Goal: Manage account settings: Manage account settings

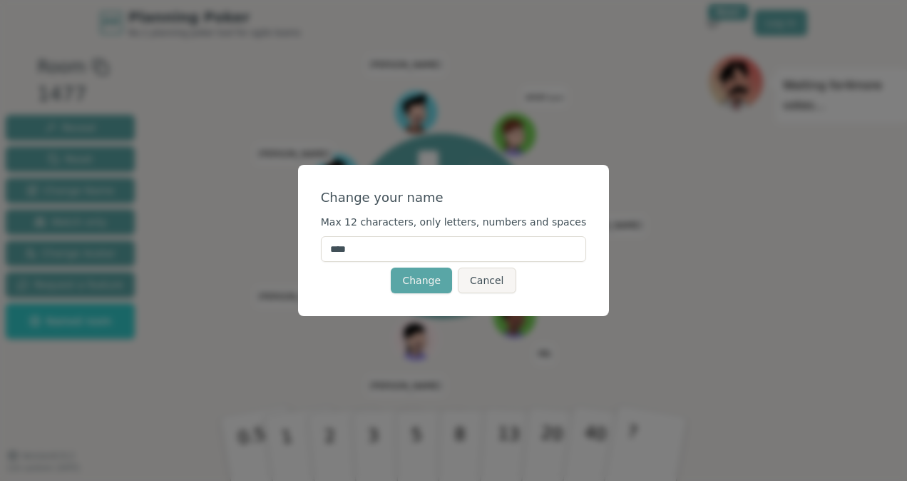
click at [394, 252] on input "****" at bounding box center [454, 249] width 266 height 26
type input "*"
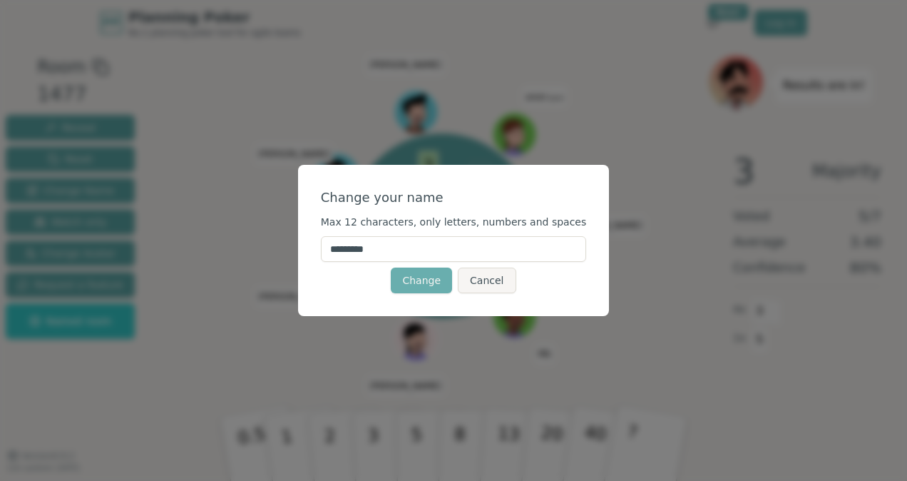
type input "*********"
click at [421, 278] on button "Change" at bounding box center [421, 280] width 61 height 26
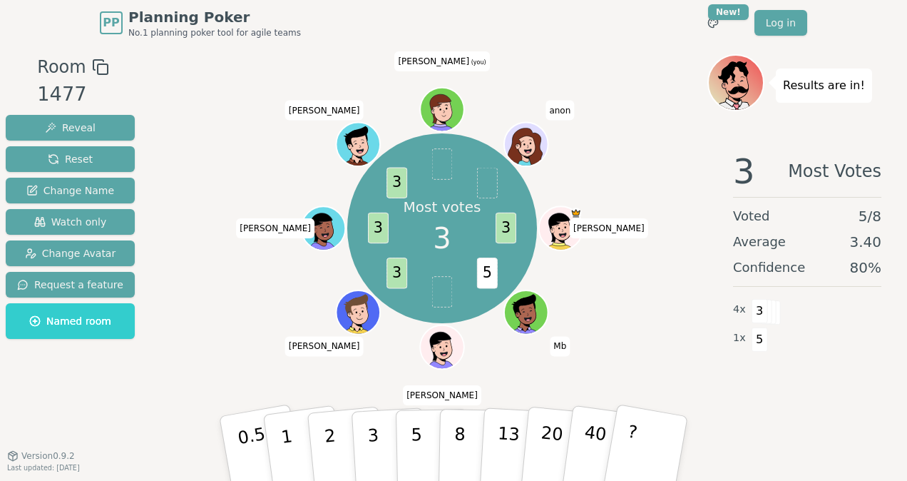
click at [434, 100] on icon at bounding box center [440, 108] width 21 height 29
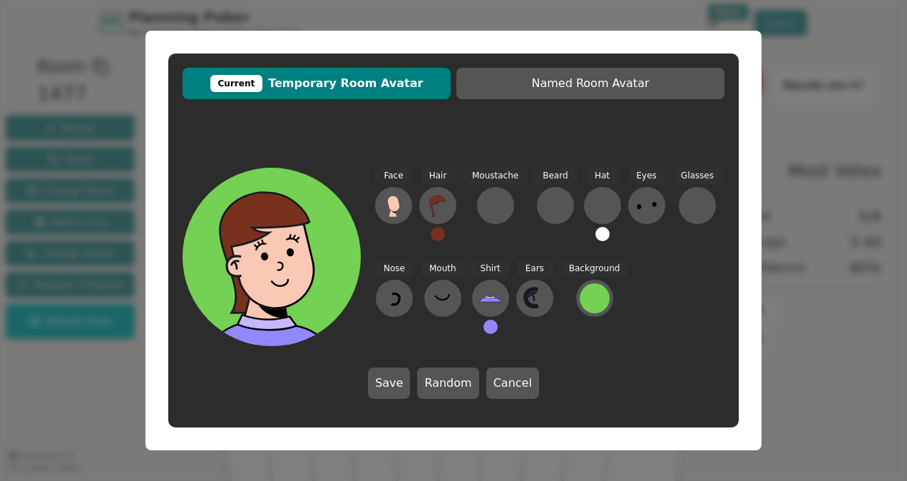
click at [309, 264] on div at bounding box center [277, 314] width 178 height 160
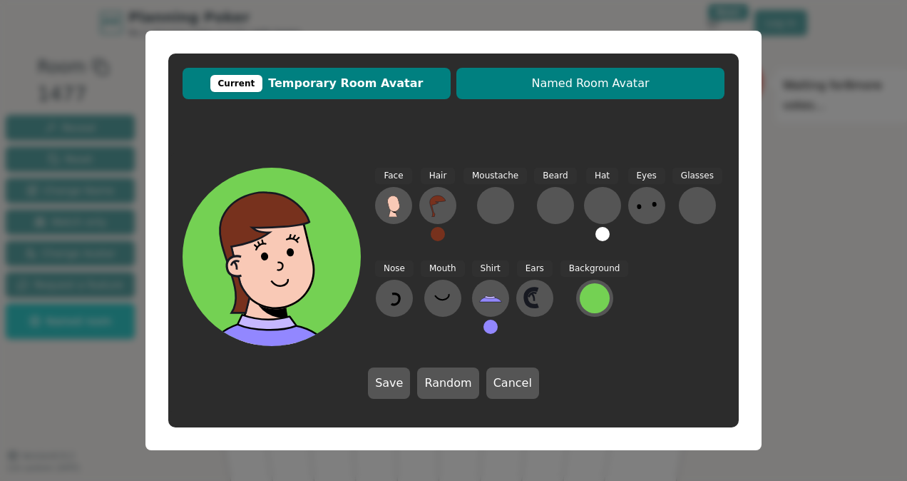
click at [538, 87] on span "Named Room Avatar" at bounding box center [590, 83] width 254 height 17
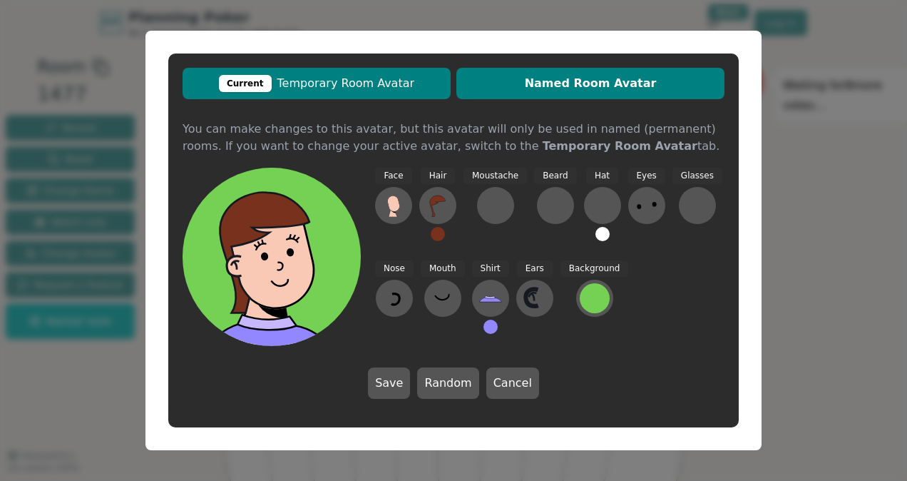
click at [365, 88] on span "Current Temporary Room Avatar" at bounding box center [317, 83] width 254 height 17
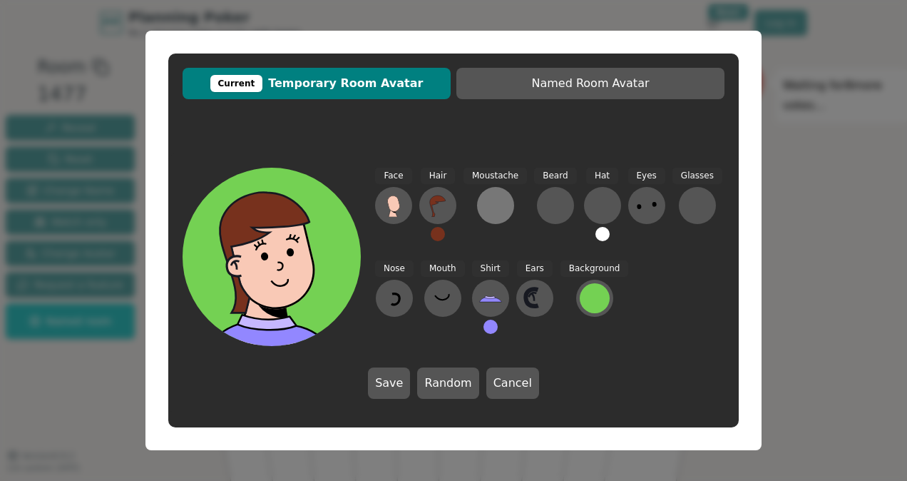
click at [486, 197] on div at bounding box center [495, 205] width 23 height 23
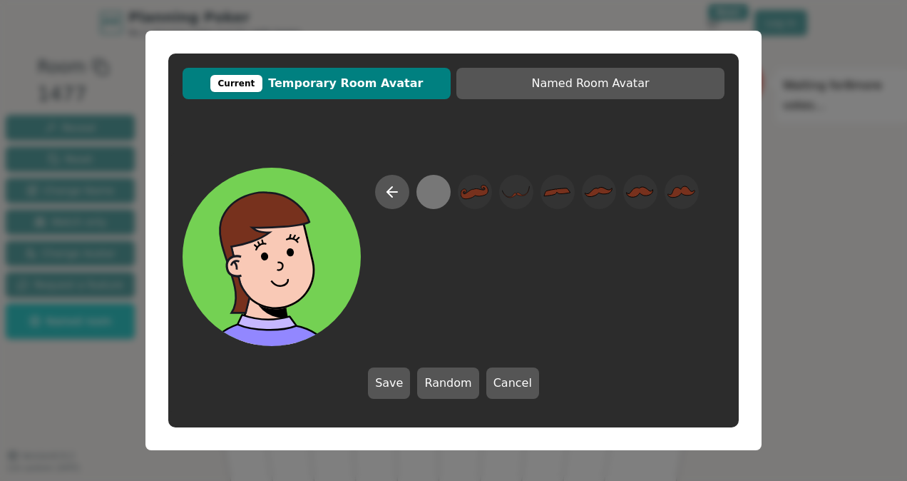
click at [435, 198] on div at bounding box center [433, 192] width 28 height 32
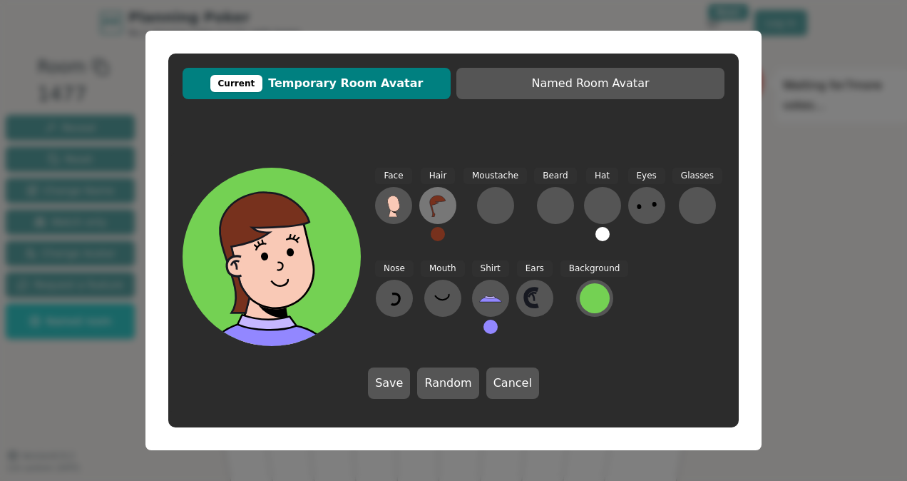
click at [431, 202] on icon at bounding box center [438, 205] width 16 height 21
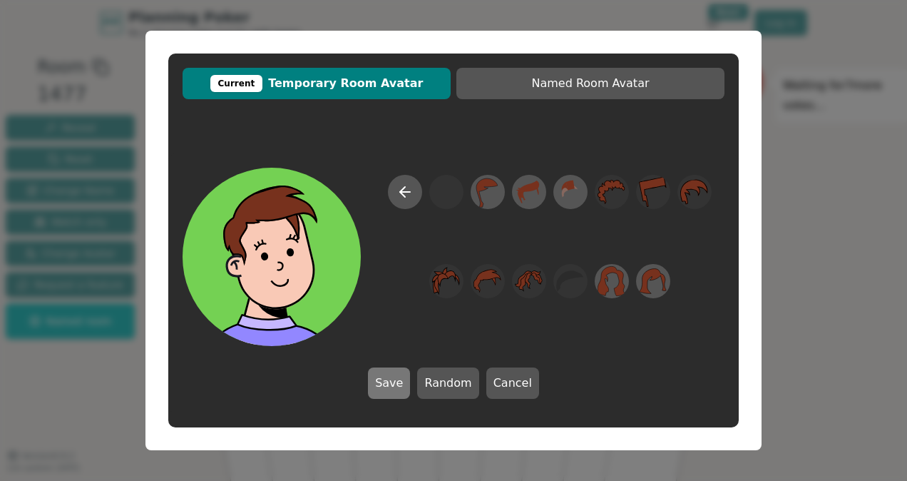
click at [399, 384] on button "Save" at bounding box center [389, 382] width 42 height 31
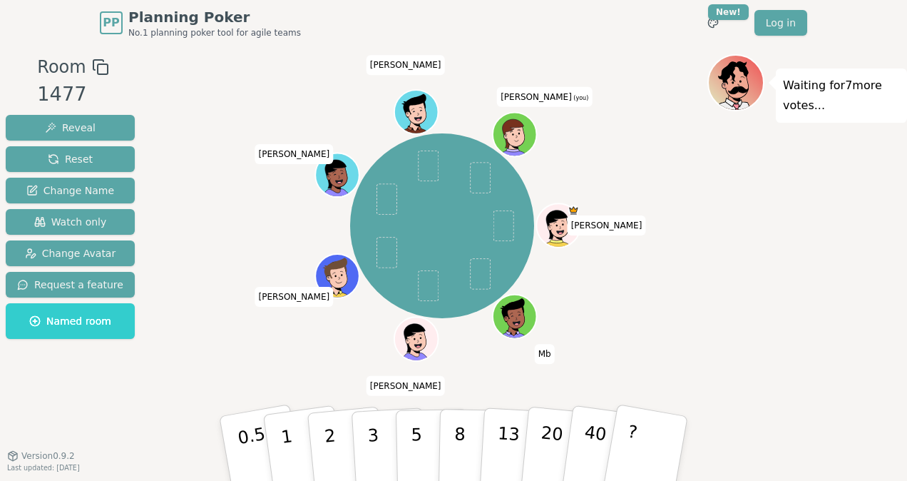
click at [517, 140] on icon at bounding box center [516, 141] width 21 height 6
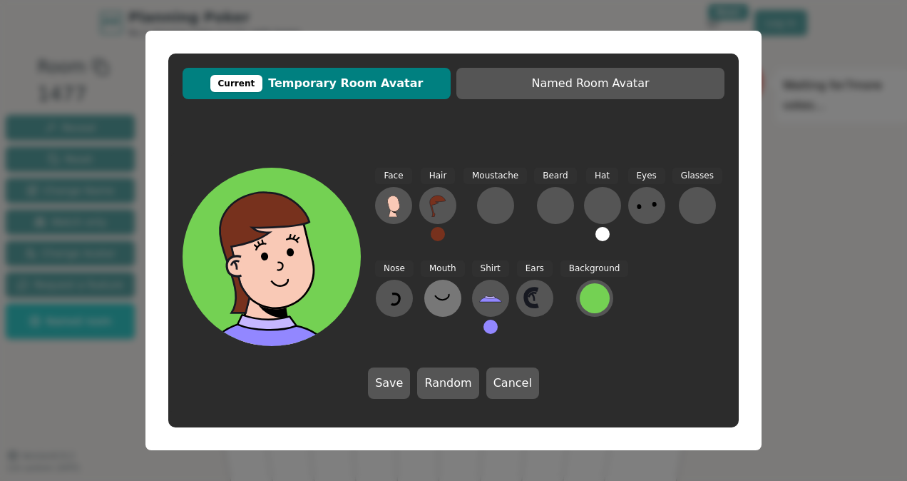
click at [438, 289] on icon at bounding box center [442, 298] width 23 height 23
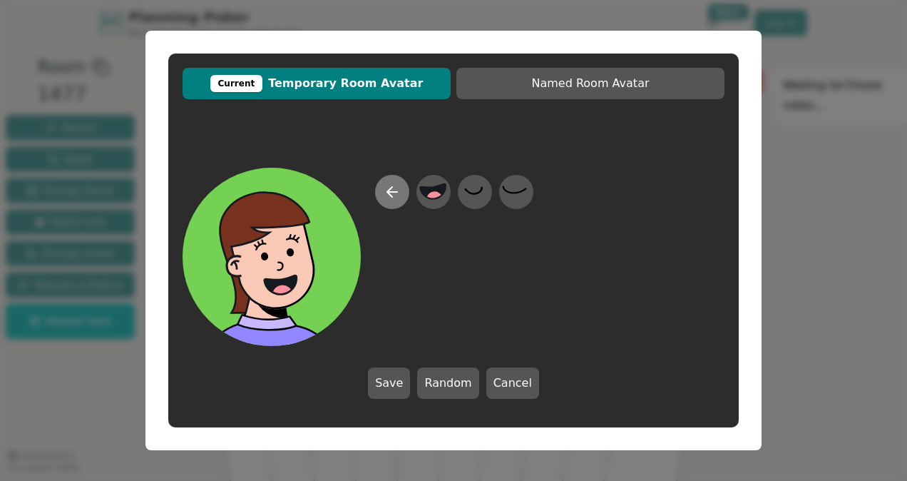
click at [390, 200] on button at bounding box center [392, 192] width 34 height 34
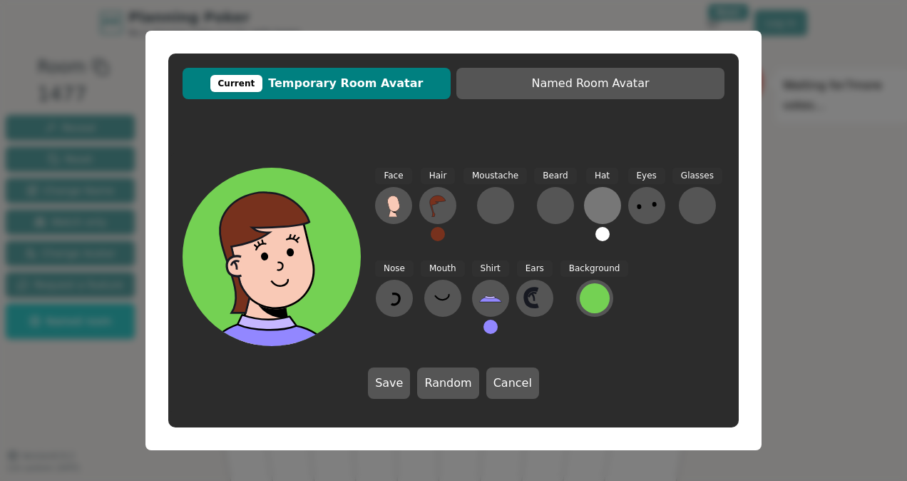
click at [604, 200] on div at bounding box center [602, 205] width 23 height 23
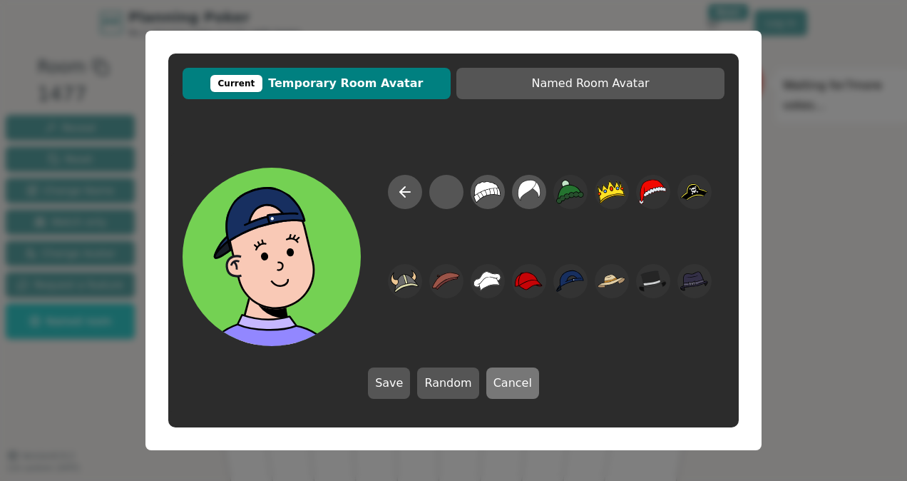
click at [503, 385] on button "Cancel" at bounding box center [512, 382] width 53 height 31
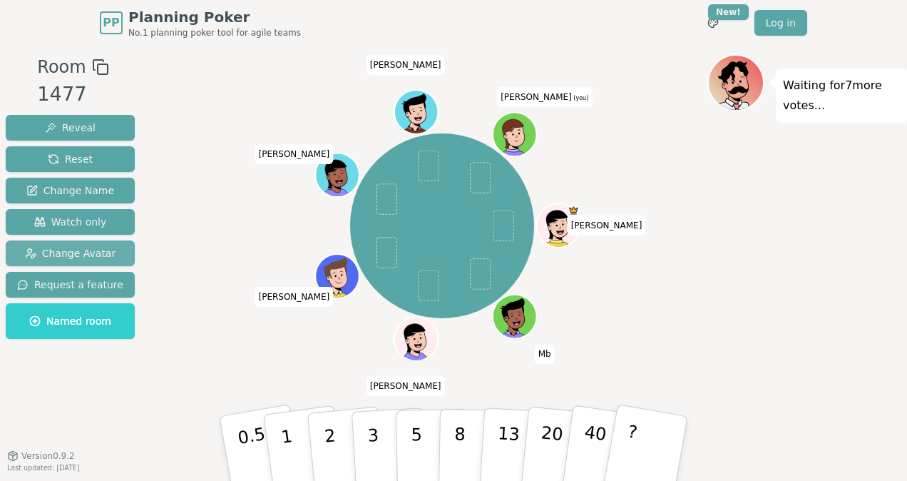
click at [79, 250] on span "Change Avatar" at bounding box center [70, 253] width 91 height 14
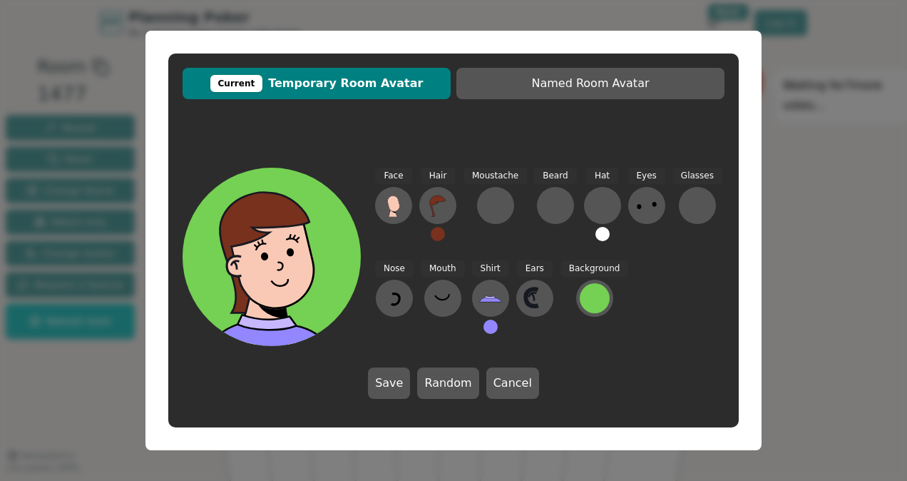
click at [368, 81] on span "Current Temporary Room Avatar" at bounding box center [317, 83] width 254 height 17
click at [322, 86] on span "Current Temporary Room Avatar" at bounding box center [317, 83] width 254 height 17
click at [590, 294] on div at bounding box center [595, 298] width 30 height 30
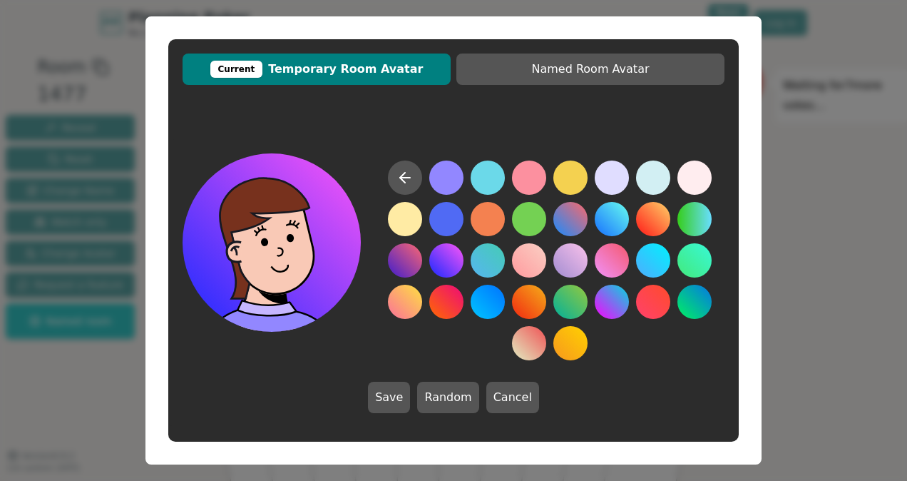
click at [443, 254] on button at bounding box center [446, 260] width 34 height 34
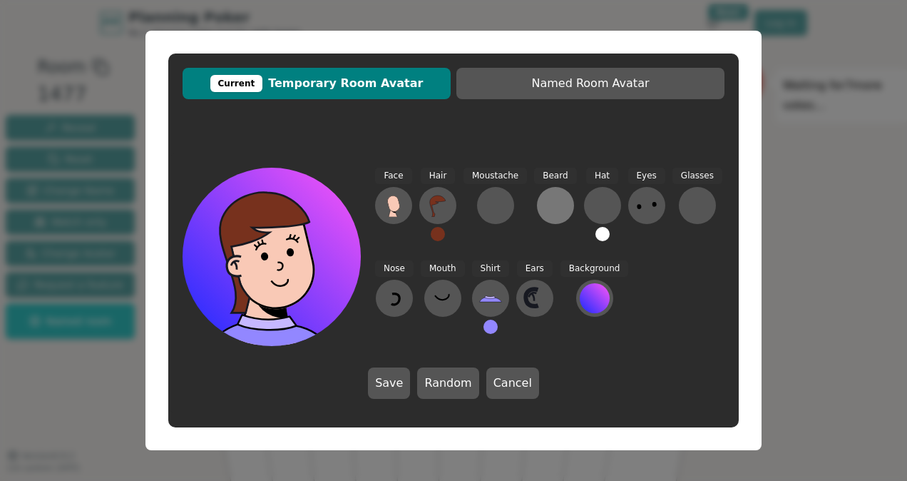
click at [545, 207] on div at bounding box center [555, 205] width 23 height 23
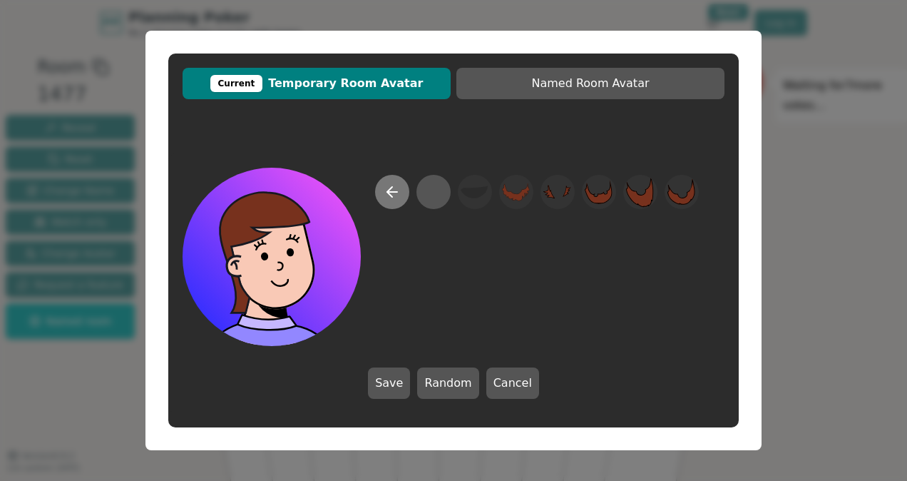
click at [402, 191] on button at bounding box center [392, 192] width 34 height 34
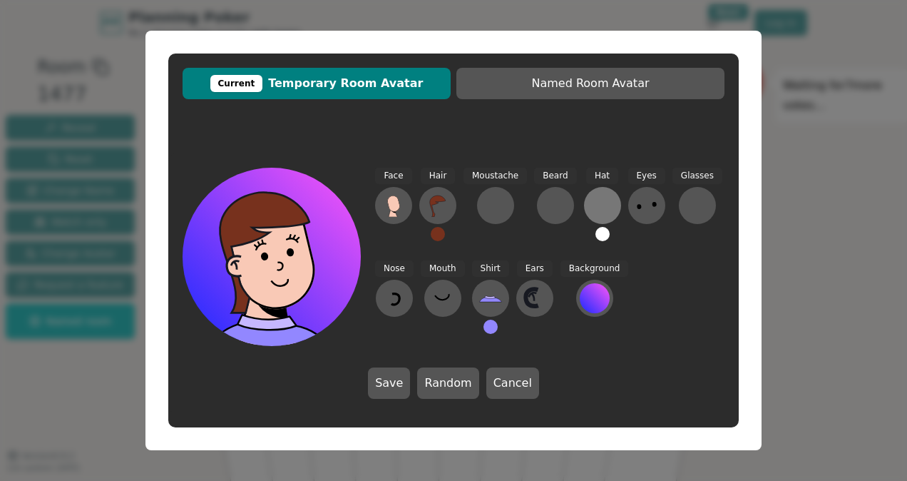
click at [593, 202] on div at bounding box center [602, 205] width 23 height 23
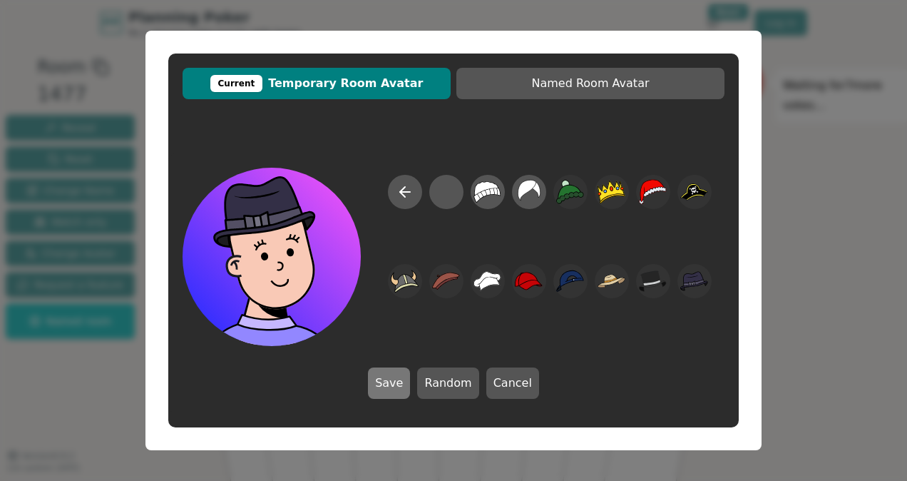
click at [400, 381] on button "Save" at bounding box center [389, 382] width 42 height 31
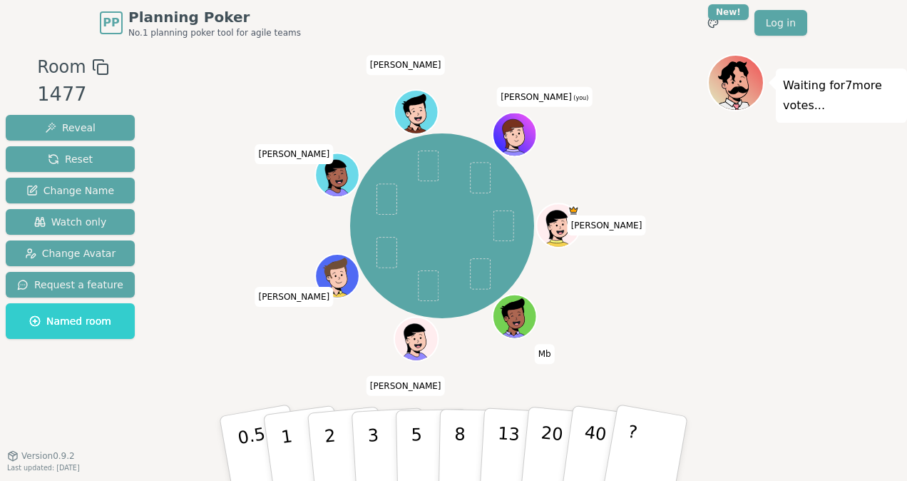
click at [693, 177] on div "[PERSON_NAME] Mb [PERSON_NAME] Gianfranco [PERSON_NAME] [PERSON_NAME] (you)" at bounding box center [442, 226] width 530 height 292
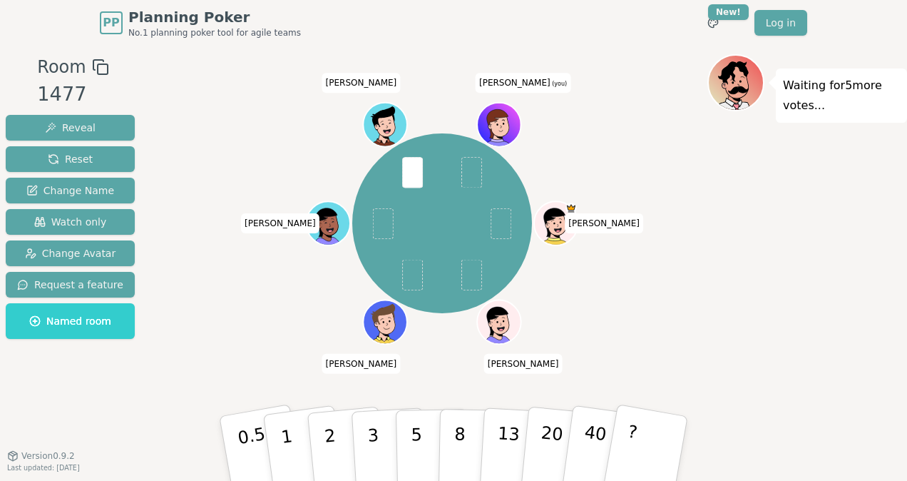
click at [421, 172] on span at bounding box center [412, 172] width 21 height 31
click at [371, 425] on p "3" at bounding box center [374, 450] width 16 height 78
click at [406, 177] on span at bounding box center [412, 172] width 21 height 31
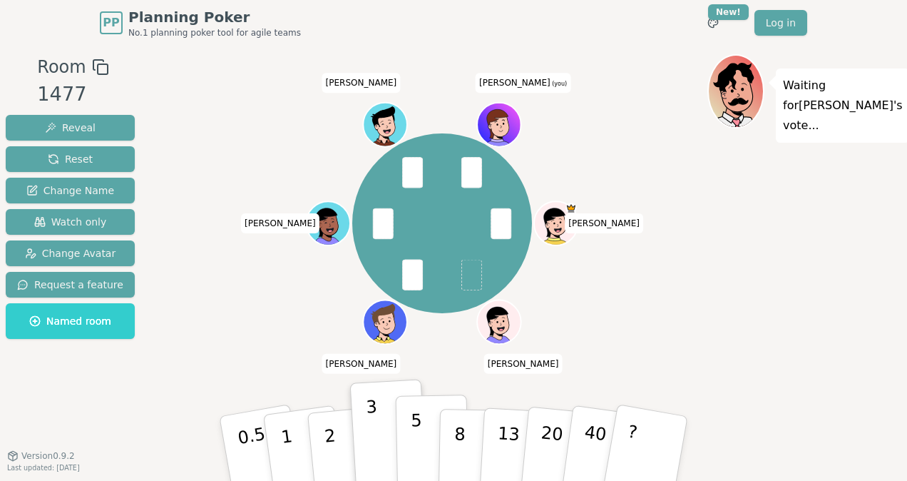
click at [416, 435] on p "5" at bounding box center [417, 448] width 12 height 77
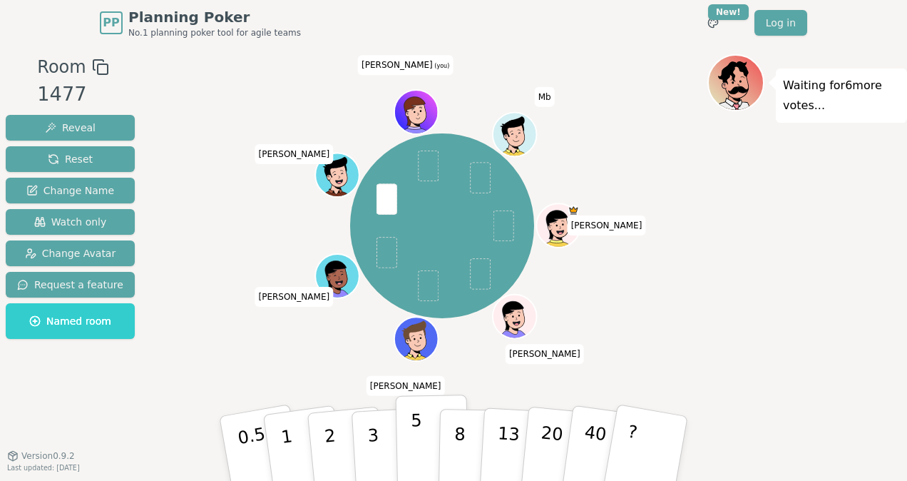
click at [409, 433] on button "5" at bounding box center [432, 448] width 73 height 108
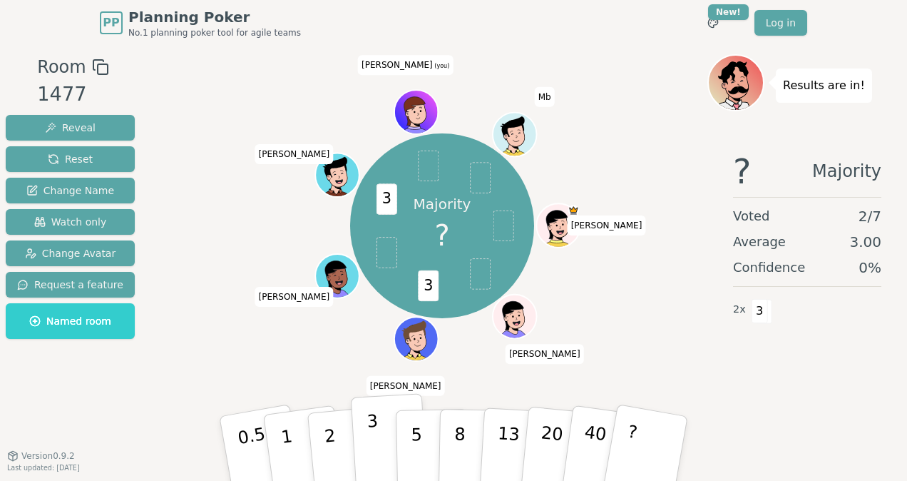
click at [369, 422] on p "3" at bounding box center [374, 450] width 16 height 78
